Goal: Navigation & Orientation: Find specific page/section

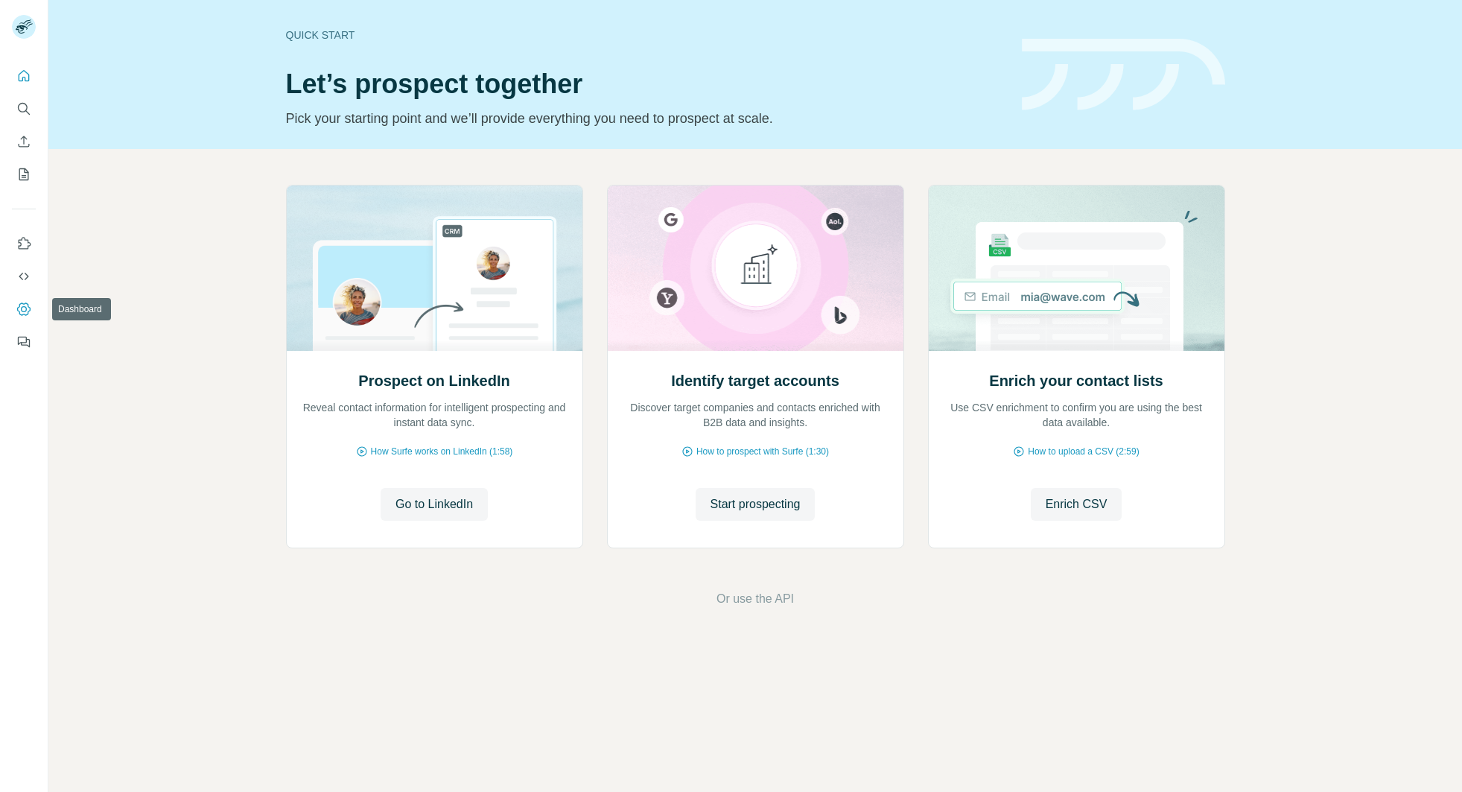
click at [23, 310] on icon "Dashboard" at bounding box center [24, 309] width 6 height 6
click at [21, 313] on icon "Dashboard" at bounding box center [23, 308] width 13 height 13
click at [28, 311] on icon "Dashboard" at bounding box center [23, 308] width 13 height 13
click at [18, 305] on icon "Dashboard" at bounding box center [23, 309] width 15 height 15
